Goal: Transaction & Acquisition: Purchase product/service

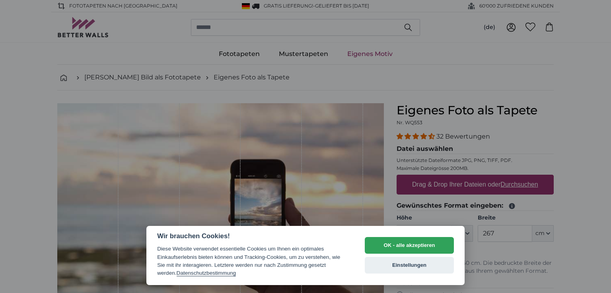
click at [421, 247] on button "OK - alle akzeptieren" at bounding box center [408, 245] width 89 height 17
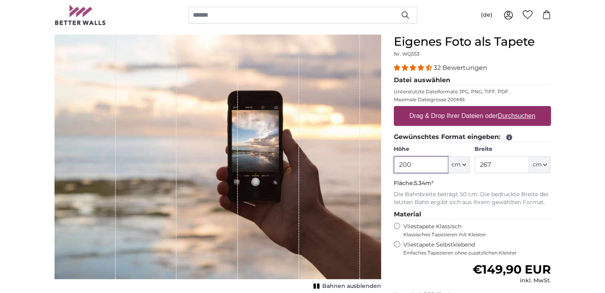
scroll to position [79, 0]
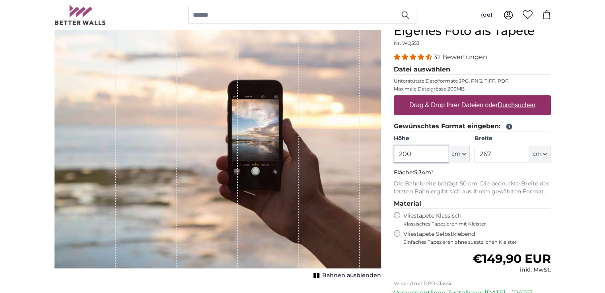
click at [417, 157] on input "200" at bounding box center [420, 154] width 54 height 17
type input "240"
click at [501, 153] on input "267" at bounding box center [501, 154] width 54 height 17
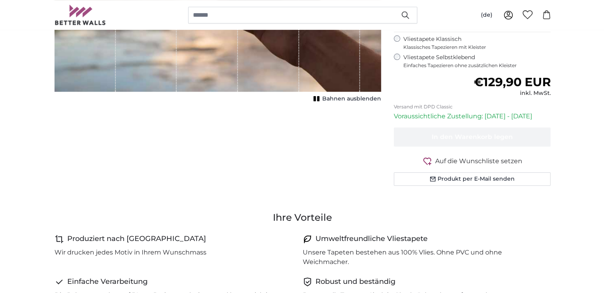
scroll to position [199, 0]
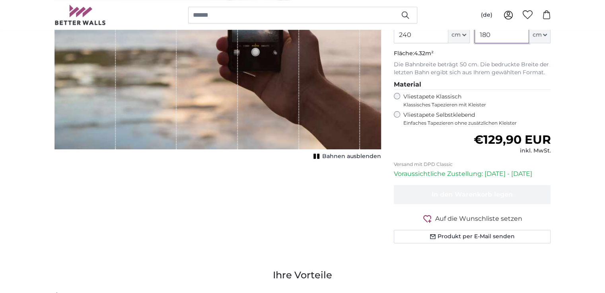
type input "180"
